Goal: Task Accomplishment & Management: Use online tool/utility

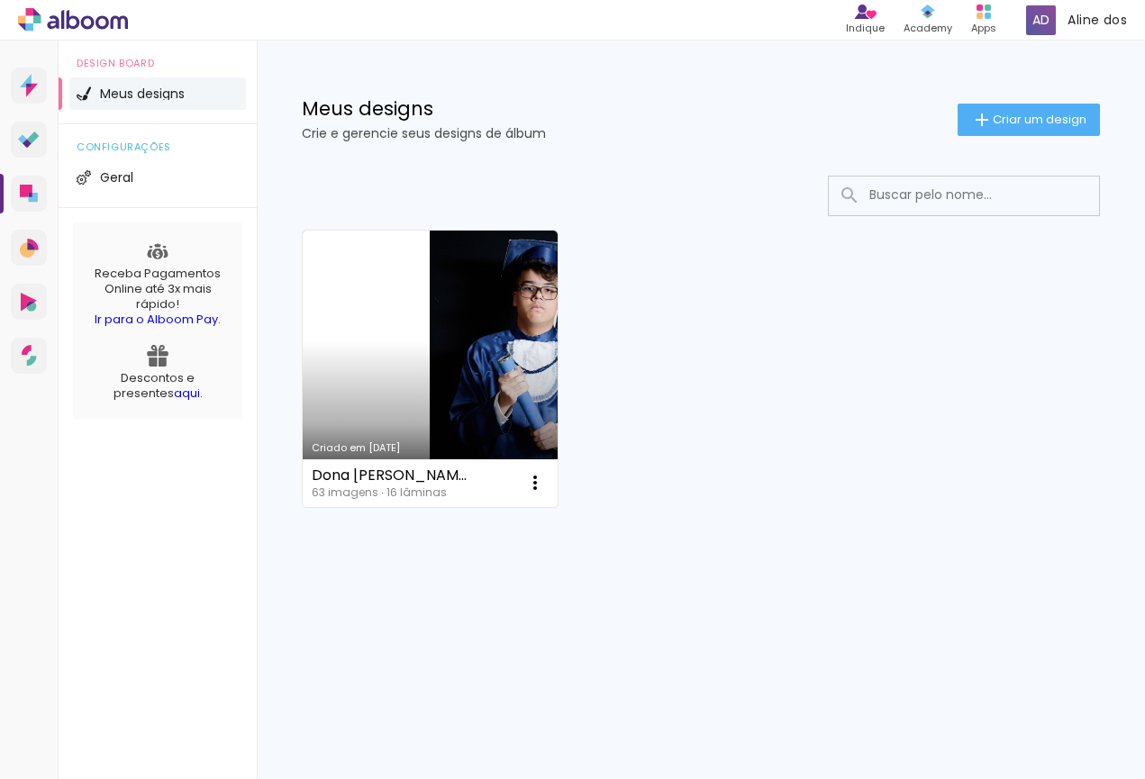
click at [0, 0] on slot "Criar um design" at bounding box center [0, 0] width 0 height 0
click at [958, 109] on paper-button "Criar um design" at bounding box center [1029, 120] width 142 height 32
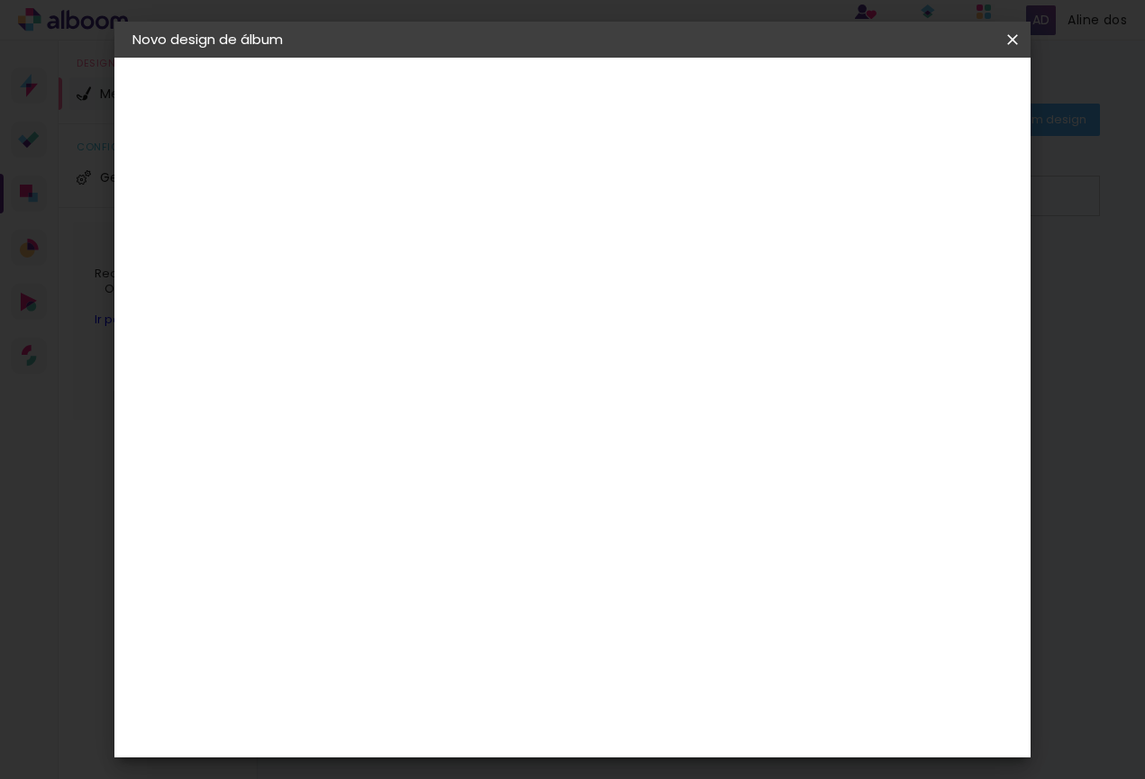
click at [427, 235] on input at bounding box center [427, 242] width 0 height 28
type input "novo"
click at [0, 0] on slot "Avançar" at bounding box center [0, 0] width 0 height 0
click at [493, 643] on div "Amplicolor" at bounding box center [453, 644] width 77 height 14
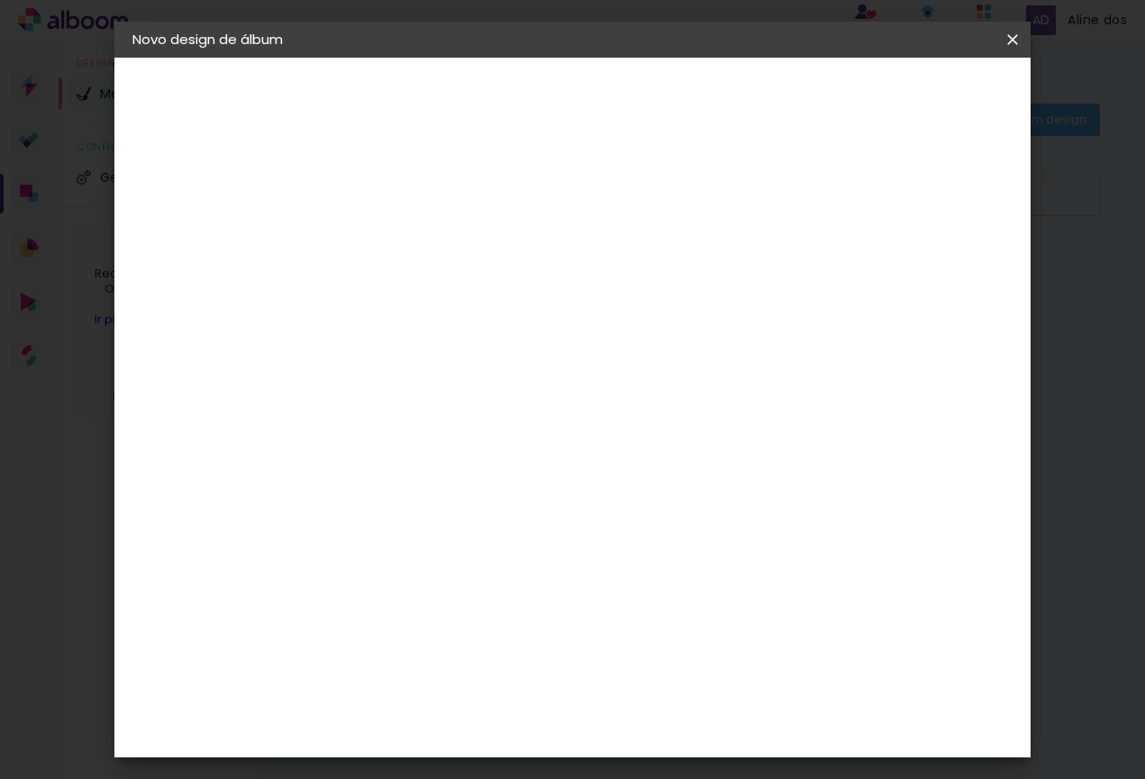
click at [765, 224] on paper-item "Tamanho Livre" at bounding box center [678, 228] width 173 height 40
click at [765, 217] on paper-item "Tamanho Livre" at bounding box center [678, 228] width 173 height 40
click at [514, 652] on paper-item "Amplicolor" at bounding box center [473, 644] width 195 height 40
click at [502, 635] on paper-item "Amplicolor" at bounding box center [473, 644] width 195 height 40
click at [764, 95] on paper-button "Avançar" at bounding box center [720, 95] width 88 height 31
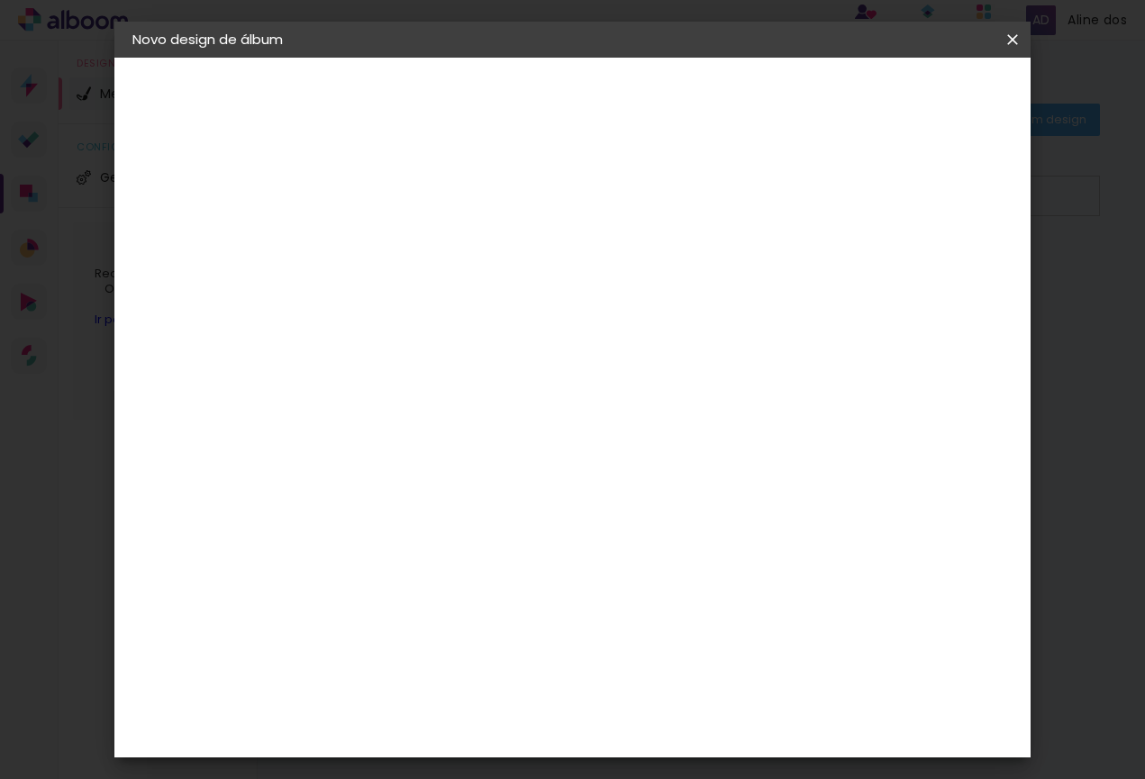
scroll to position [15, 0]
click at [765, 271] on paper-item "Tamanho Livre" at bounding box center [678, 259] width 173 height 40
click at [0, 0] on slot "Tamanho Livre" at bounding box center [0, 0] width 0 height 0
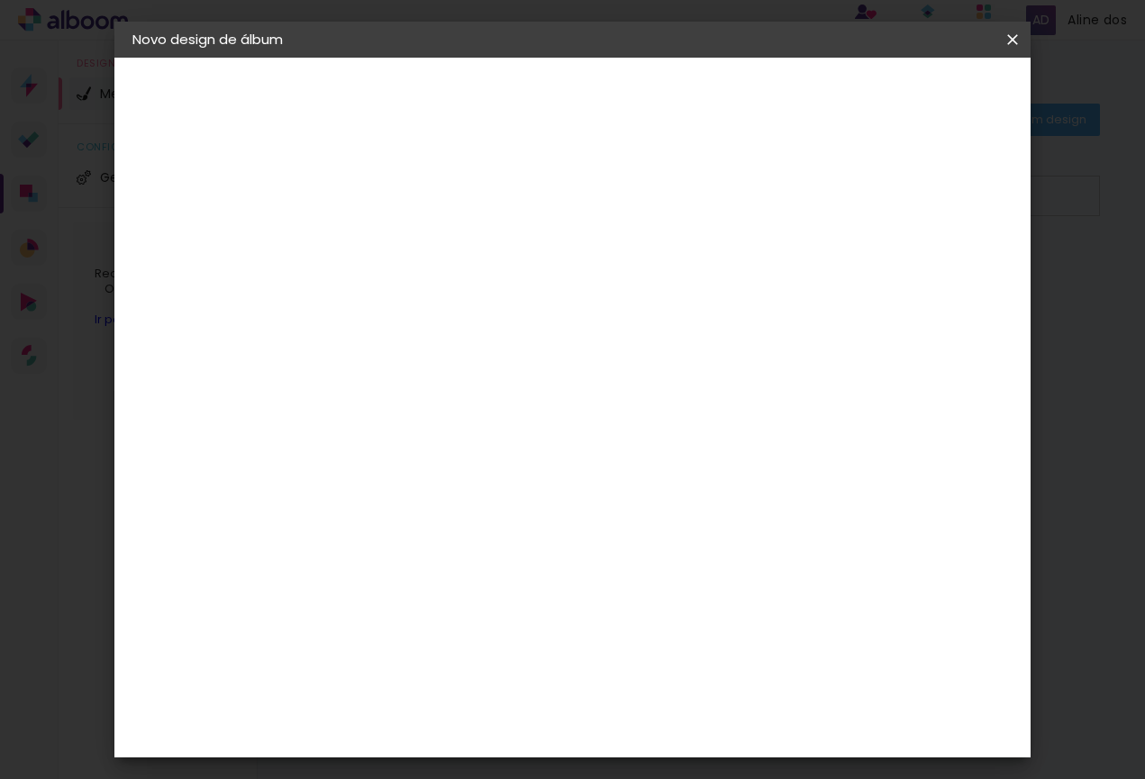
click at [0, 0] on slot "Avançar" at bounding box center [0, 0] width 0 height 0
click at [625, 294] on div "30 cm" at bounding box center [573, 281] width 232 height 45
click at [591, 289] on span "cm" at bounding box center [588, 281] width 22 height 27
click at [393, 472] on paper-input-container "30 cm" at bounding box center [380, 452] width 81 height 45
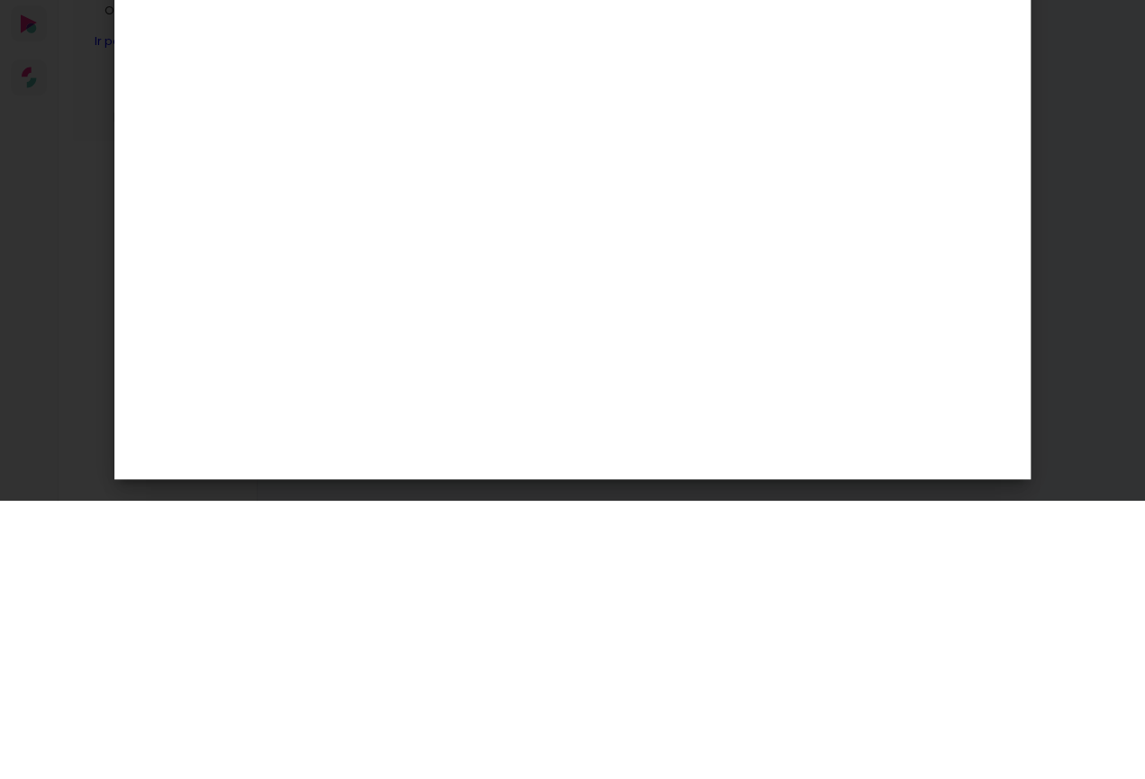
type input "3"
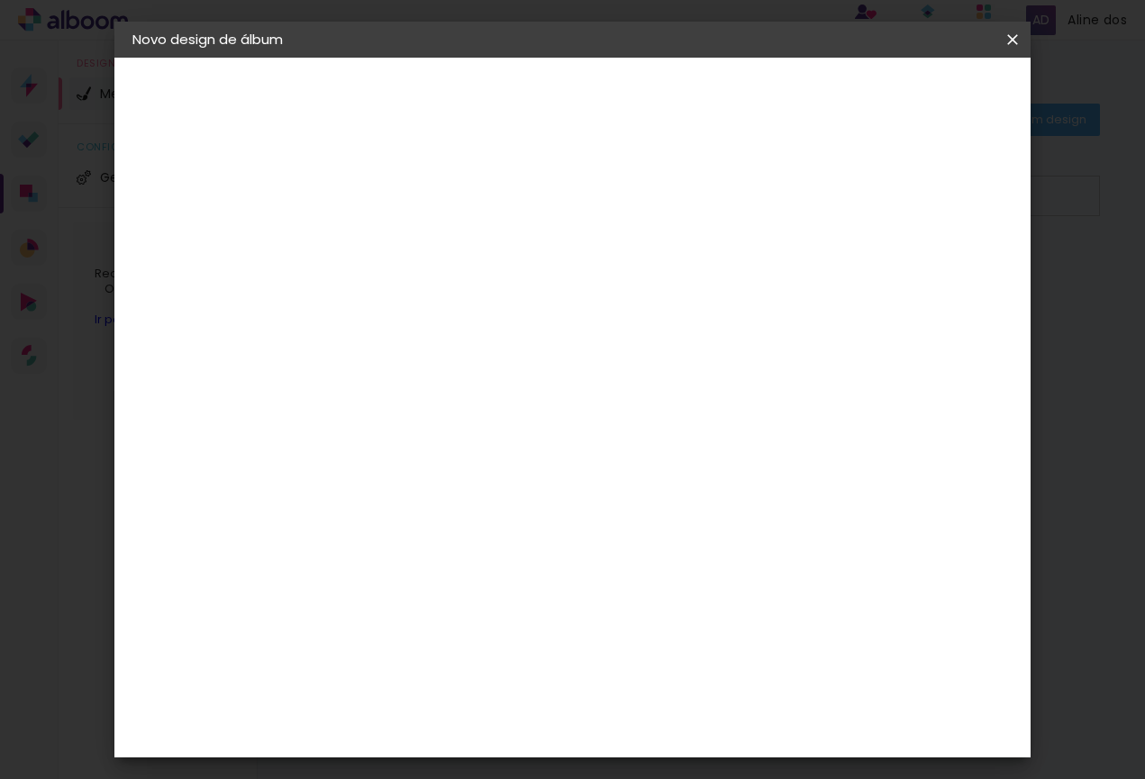
type input "15"
type paper-input "15"
click at [597, 565] on span "cm" at bounding box center [588, 560] width 22 height 27
click at [567, 557] on span "30" at bounding box center [563, 560] width 30 height 27
click at [590, 565] on span "cm" at bounding box center [588, 560] width 22 height 27
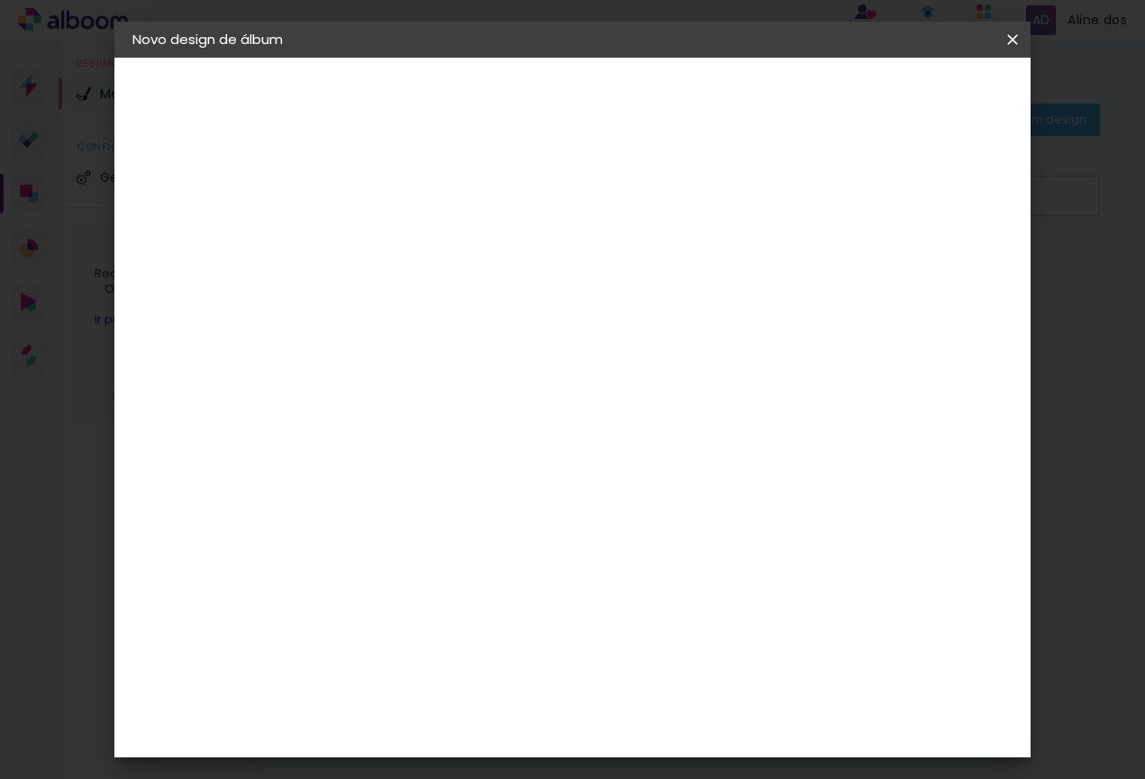
click at [675, 372] on div "30 cm cm cm mm A maioria das encadernadoras sugere 5mm de sangria." at bounding box center [653, 300] width 609 height 144
click at [723, 628] on paper-input-container "60 cm" at bounding box center [689, 623] width 81 height 45
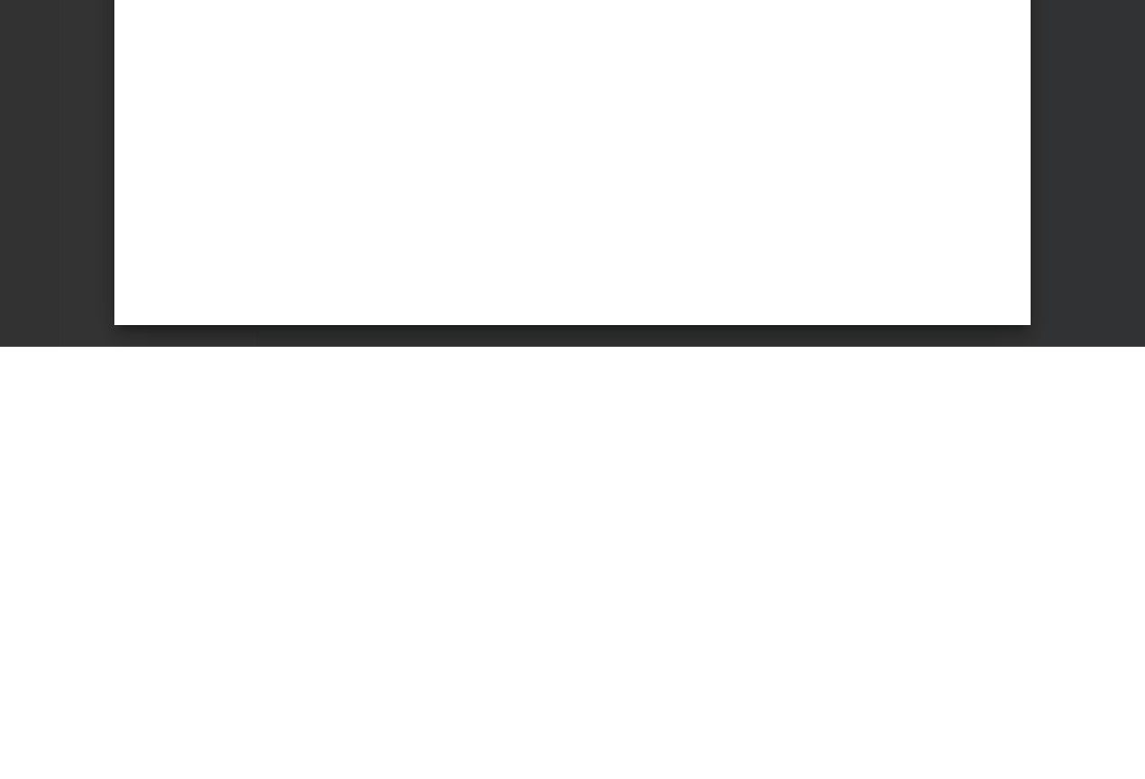
type input "6"
type input "3"
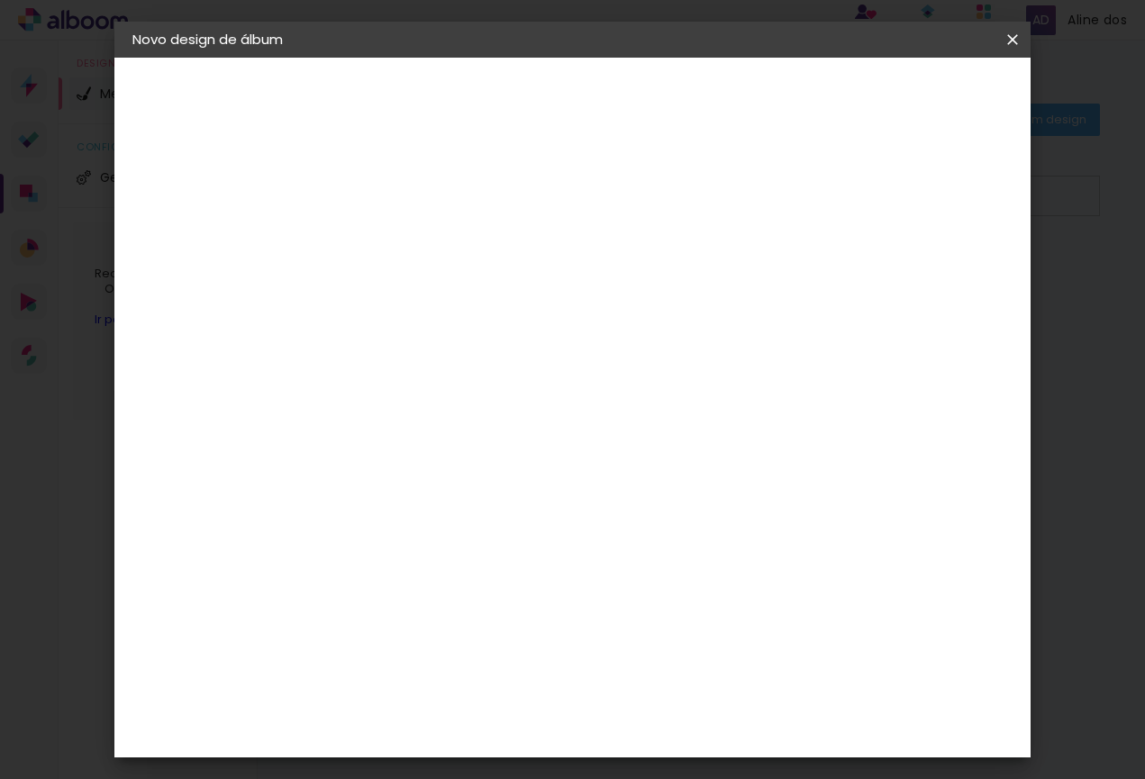
type input "40"
type paper-input "40"
click at [912, 93] on span "Iniciar design" at bounding box center [871, 95] width 82 height 13
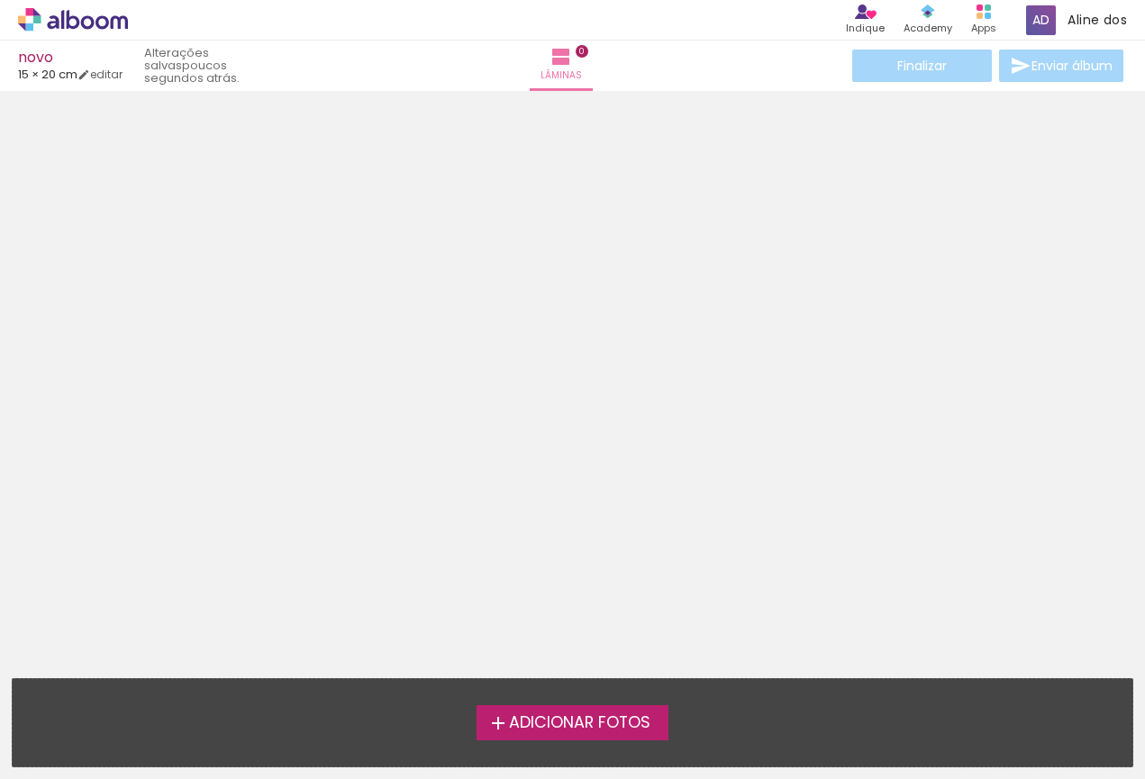
click at [628, 715] on span "Adicionar Fotos" at bounding box center [579, 723] width 141 height 16
click at [0, 0] on input "file" at bounding box center [0, 0] width 0 height 0
click at [622, 715] on span "Adicionar Fotos" at bounding box center [579, 723] width 141 height 16
click at [0, 0] on input "file" at bounding box center [0, 0] width 0 height 0
click at [585, 715] on span "Adicionar Fotos" at bounding box center [579, 723] width 141 height 16
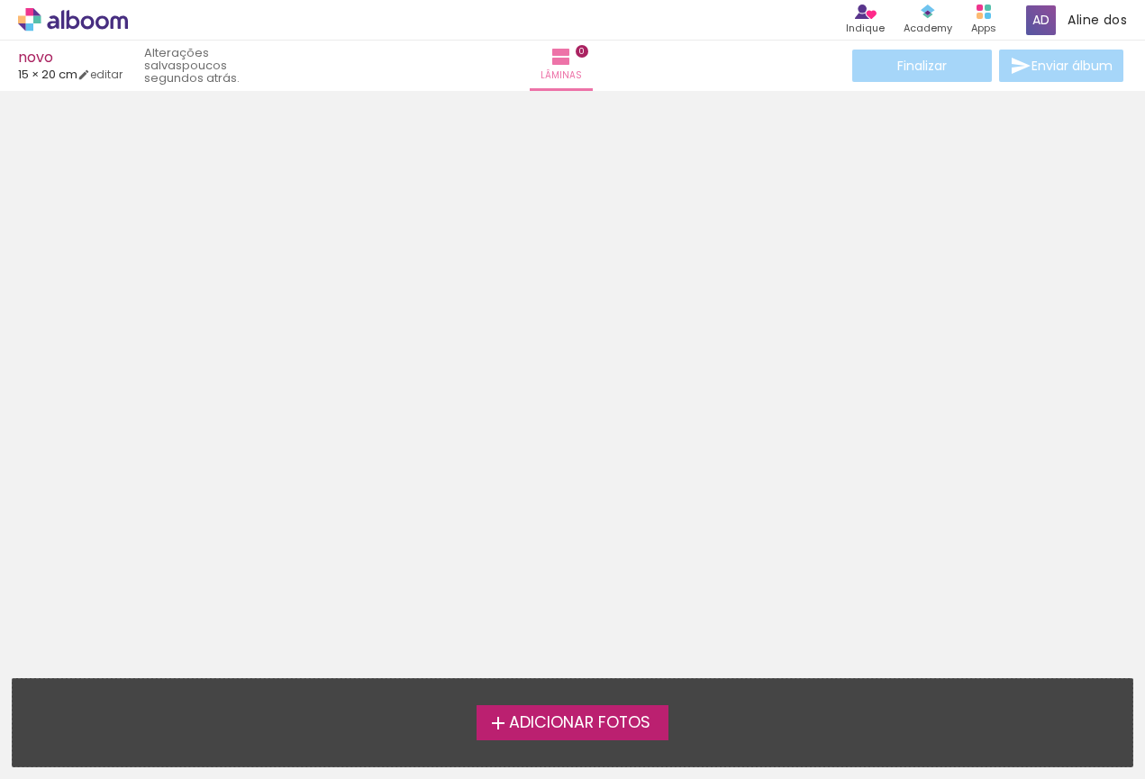
click at [0, 0] on input "file" at bounding box center [0, 0] width 0 height 0
click at [578, 715] on span "Adicionar Fotos" at bounding box center [579, 723] width 141 height 16
click at [0, 0] on input "file" at bounding box center [0, 0] width 0 height 0
click at [574, 715] on span "Adicionar Fotos" at bounding box center [579, 723] width 141 height 16
click at [0, 0] on input "file" at bounding box center [0, 0] width 0 height 0
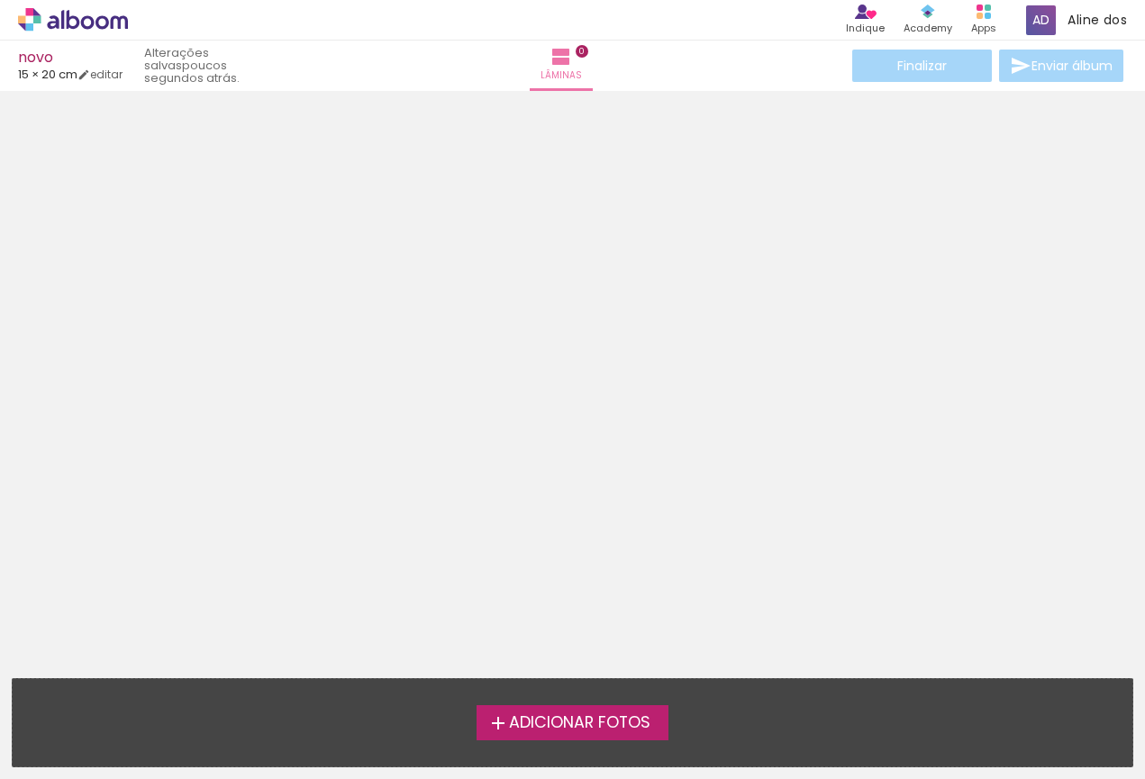
click at [563, 715] on span "Adicionar Fotos" at bounding box center [579, 723] width 141 height 16
click at [0, 0] on input "file" at bounding box center [0, 0] width 0 height 0
click at [510, 715] on span "Adicionar Fotos" at bounding box center [579, 723] width 141 height 16
click at [0, 0] on input "file" at bounding box center [0, 0] width 0 height 0
click at [558, 715] on span "Adicionar Fotos" at bounding box center [579, 723] width 141 height 16
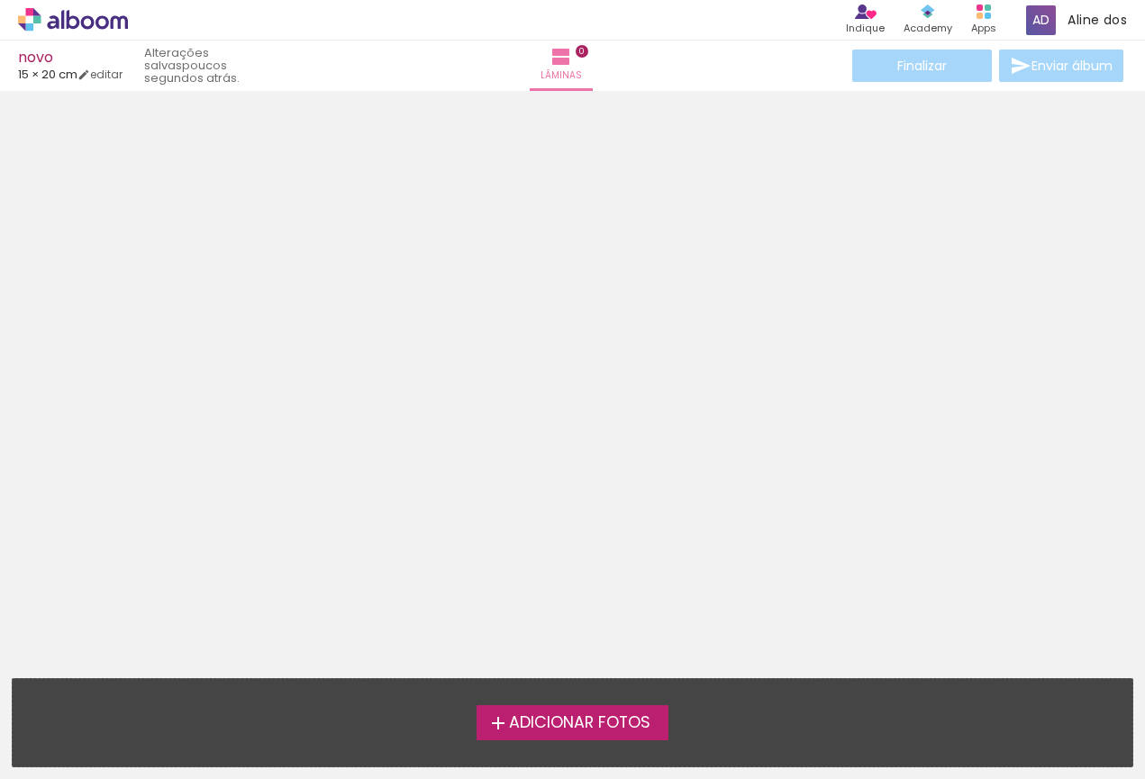
click at [0, 0] on input "file" at bounding box center [0, 0] width 0 height 0
click at [584, 715] on span "Adicionar Fotos" at bounding box center [579, 723] width 141 height 16
click at [0, 0] on input "file" at bounding box center [0, 0] width 0 height 0
click at [600, 715] on span "Adicionar Fotos" at bounding box center [579, 723] width 141 height 16
click at [0, 0] on input "file" at bounding box center [0, 0] width 0 height 0
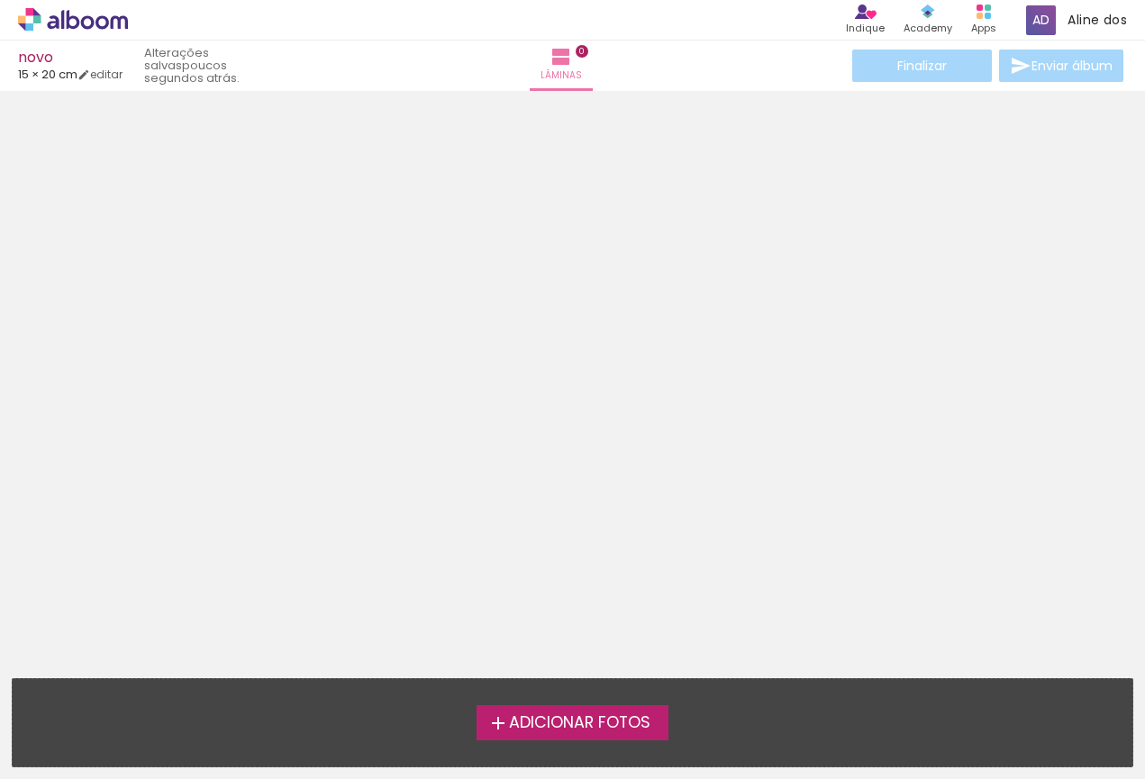
click at [594, 715] on span "Adicionar Fotos" at bounding box center [579, 723] width 141 height 16
click at [0, 0] on input "file" at bounding box center [0, 0] width 0 height 0
click at [587, 715] on span "Adicionar Fotos" at bounding box center [579, 723] width 141 height 16
click at [0, 0] on input "file" at bounding box center [0, 0] width 0 height 0
click at [576, 715] on span "Adicionar Fotos" at bounding box center [579, 723] width 141 height 16
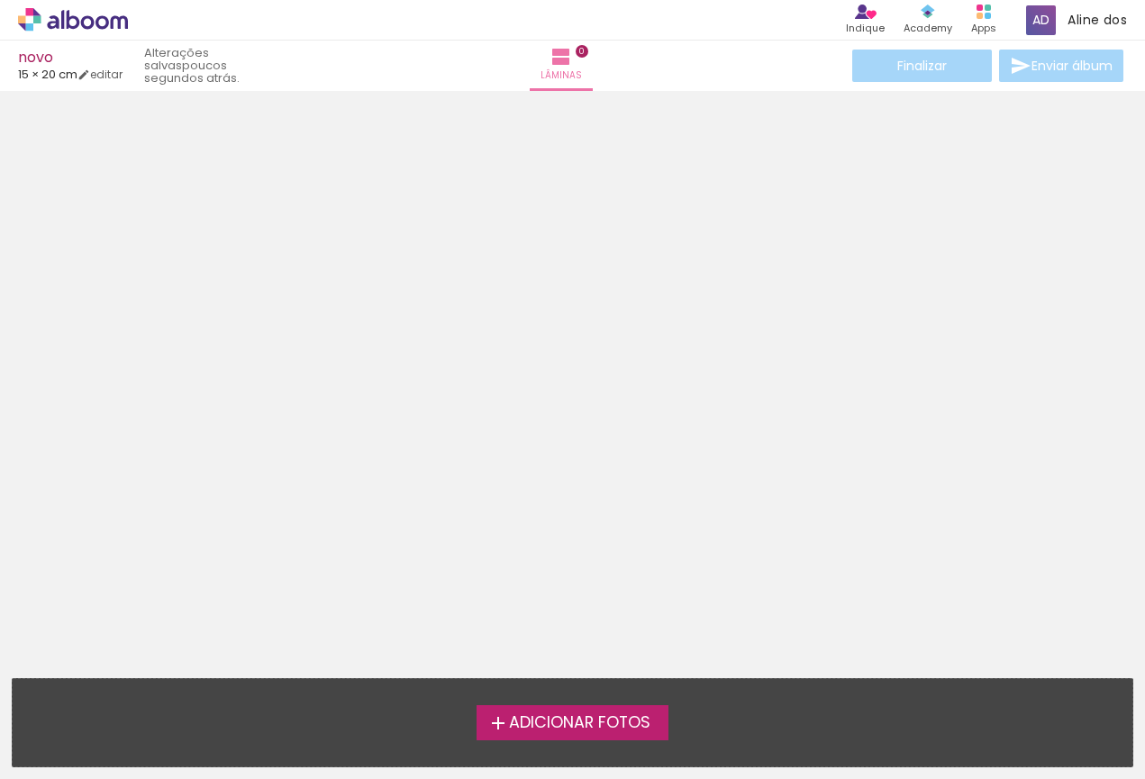
click at [0, 0] on input "file" at bounding box center [0, 0] width 0 height 0
click at [578, 715] on span "Adicionar Fotos" at bounding box center [579, 723] width 141 height 16
click at [0, 0] on input "file" at bounding box center [0, 0] width 0 height 0
click at [578, 715] on span "Adicionar Fotos" at bounding box center [579, 723] width 141 height 16
click at [0, 0] on input "file" at bounding box center [0, 0] width 0 height 0
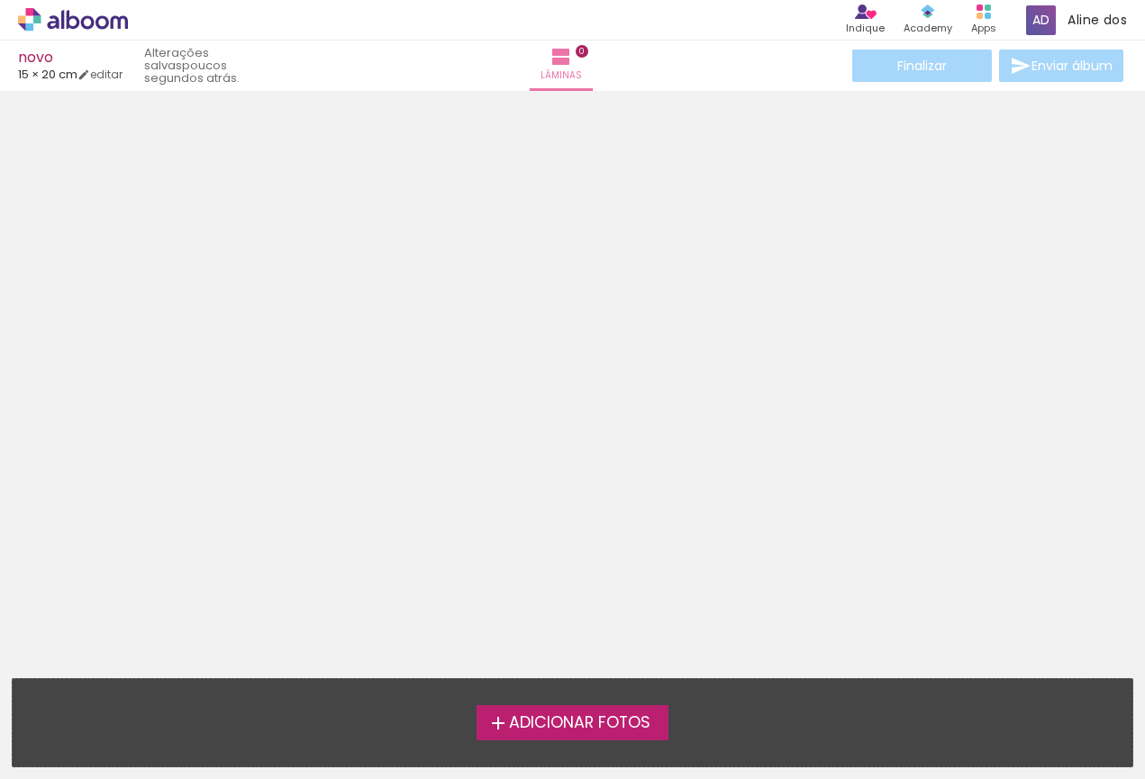
click at [576, 715] on span "Adicionar Fotos" at bounding box center [579, 723] width 141 height 16
click at [0, 0] on input "file" at bounding box center [0, 0] width 0 height 0
click at [563, 715] on span "Adicionar Fotos" at bounding box center [579, 723] width 141 height 16
click at [0, 0] on input "file" at bounding box center [0, 0] width 0 height 0
click at [36, 732] on iron-horizontal-list at bounding box center [18, 723] width 36 height 113
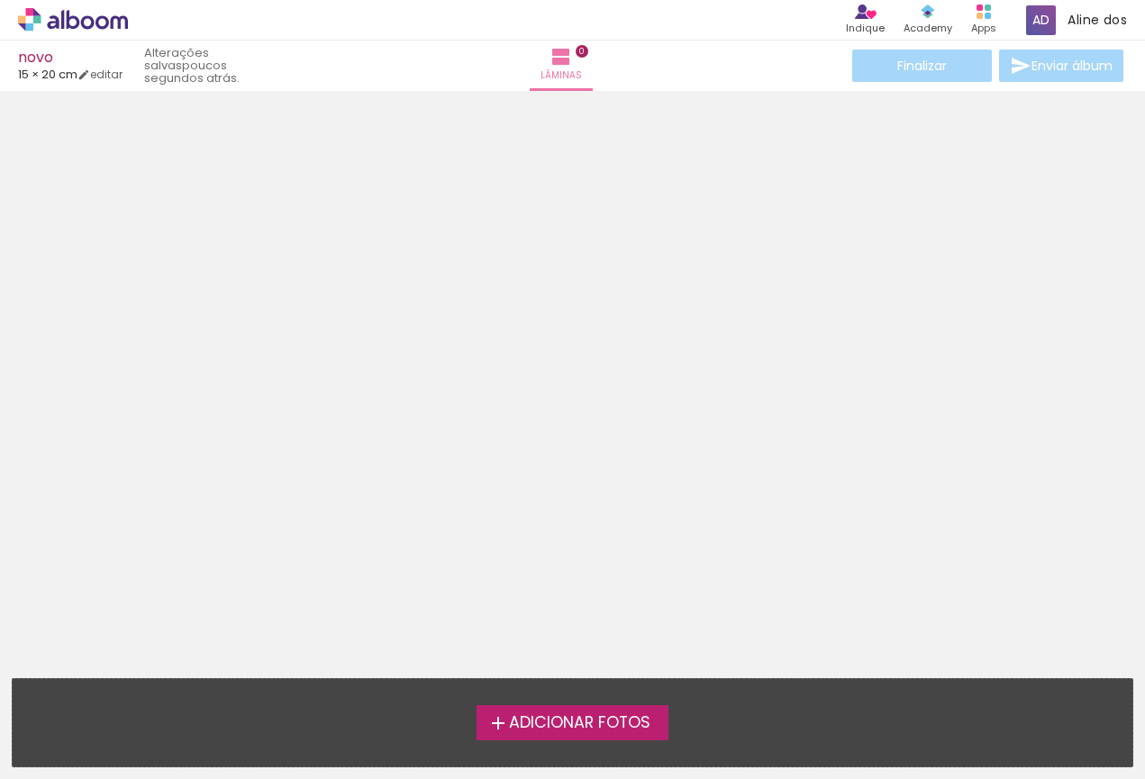
click at [645, 705] on label "Adicionar Fotos" at bounding box center [572, 722] width 192 height 34
click at [620, 710] on div "Adicionar Fotos Solte suas fotos aqui..." at bounding box center [573, 722] width 1120 height 87
click at [613, 715] on span "Adicionar Fotos" at bounding box center [579, 723] width 141 height 16
click at [0, 0] on input "file" at bounding box center [0, 0] width 0 height 0
click at [550, 715] on span "Adicionar Fotos" at bounding box center [579, 723] width 141 height 16
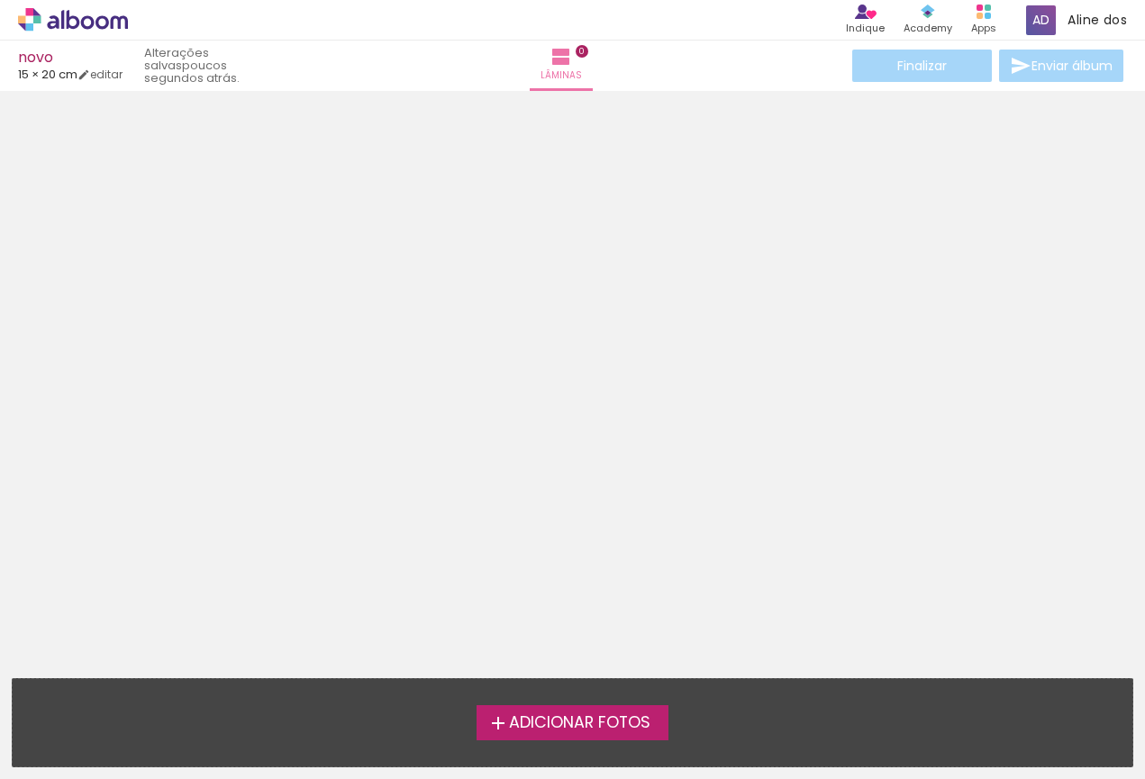
click at [0, 0] on input "file" at bounding box center [0, 0] width 0 height 0
click at [596, 715] on span "Adicionar Fotos" at bounding box center [579, 723] width 141 height 16
click at [0, 0] on input "file" at bounding box center [0, 0] width 0 height 0
